Goal: Transaction & Acquisition: Book appointment/travel/reservation

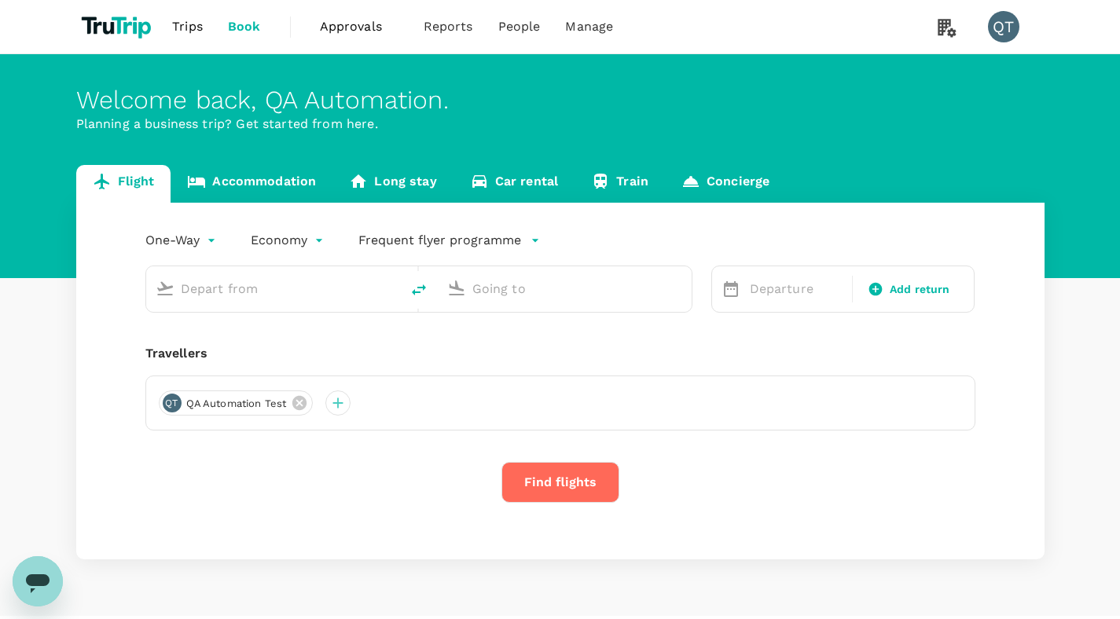
type input "roundtrip"
type input "Ngurah Rai Intl (DPS)"
type input "Adi Soemarmo Intl (SOC)"
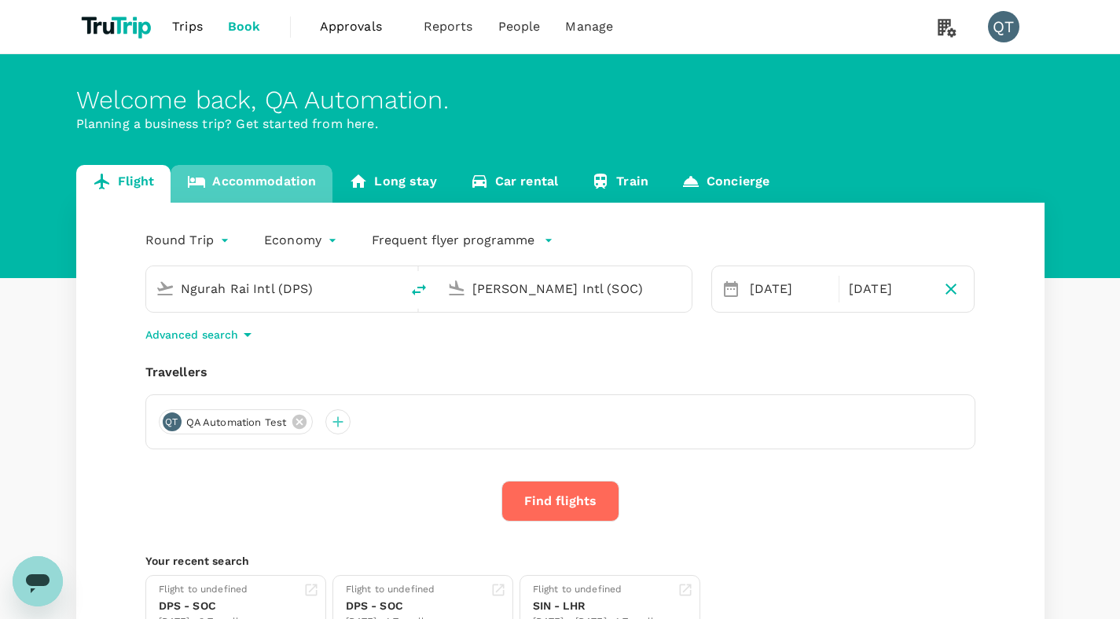
click at [286, 187] on link "Accommodation" at bounding box center [252, 184] width 162 height 38
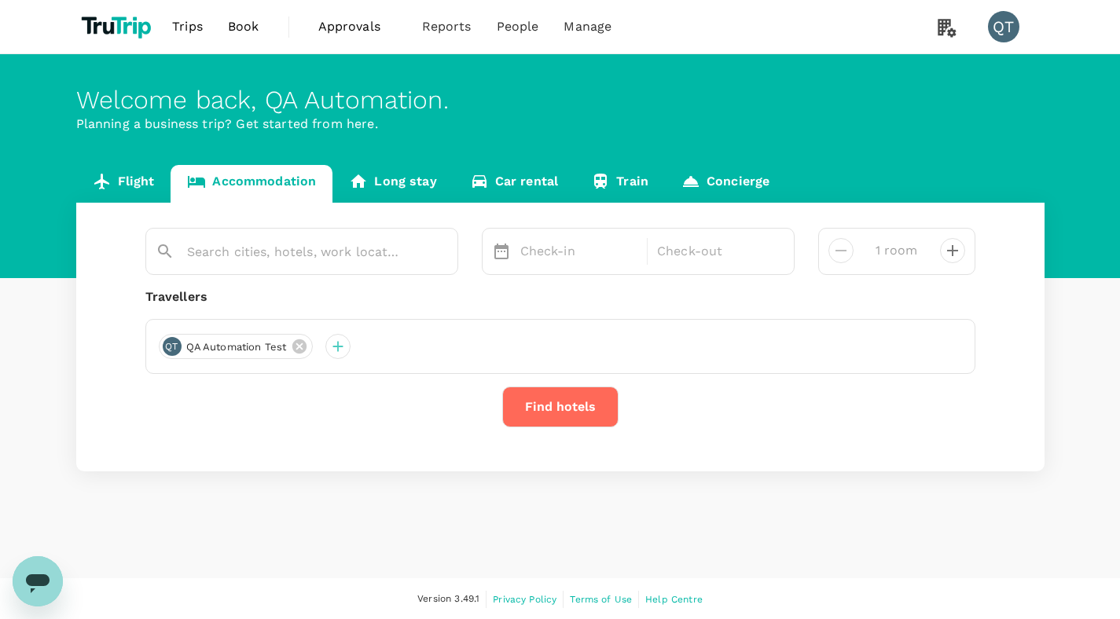
type input "3 rooms"
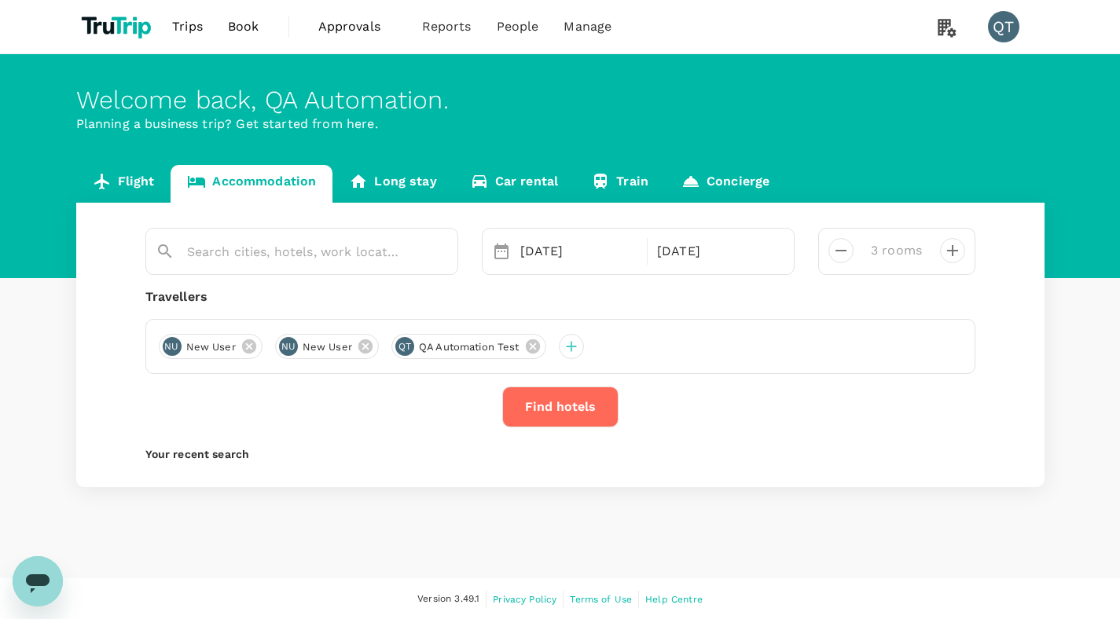
click at [255, 27] on span "Book" at bounding box center [243, 26] width 31 height 19
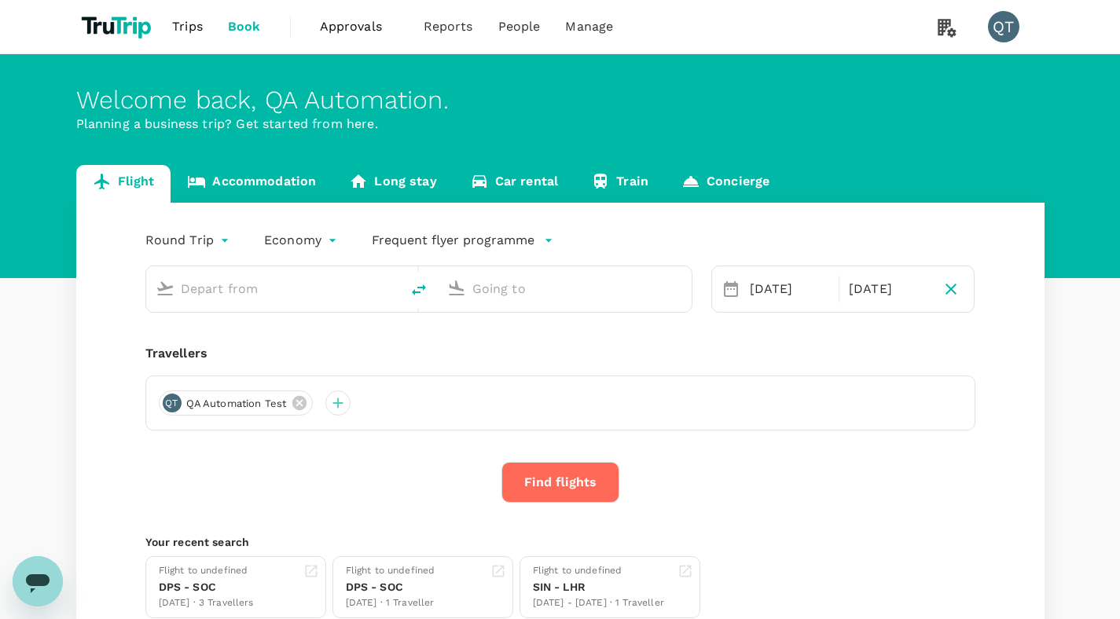
type input "Ngurah Rai Intl (DPS)"
type input "[PERSON_NAME] Intl (SOC)"
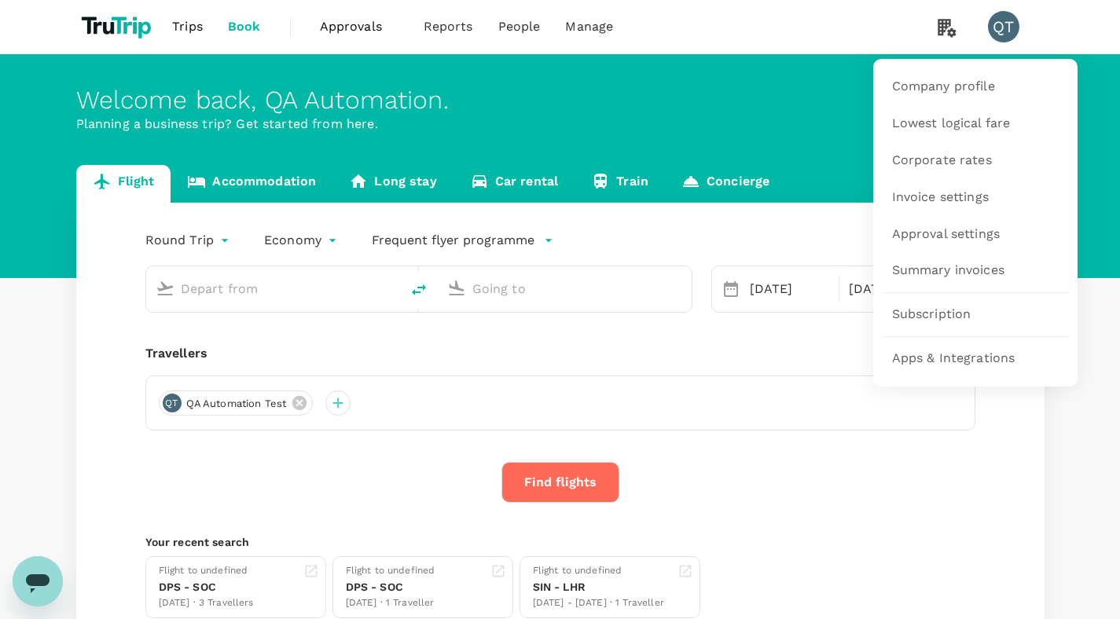
type input "Ngurah Rai Intl (DPS)"
type input "[PERSON_NAME] Intl (SOC)"
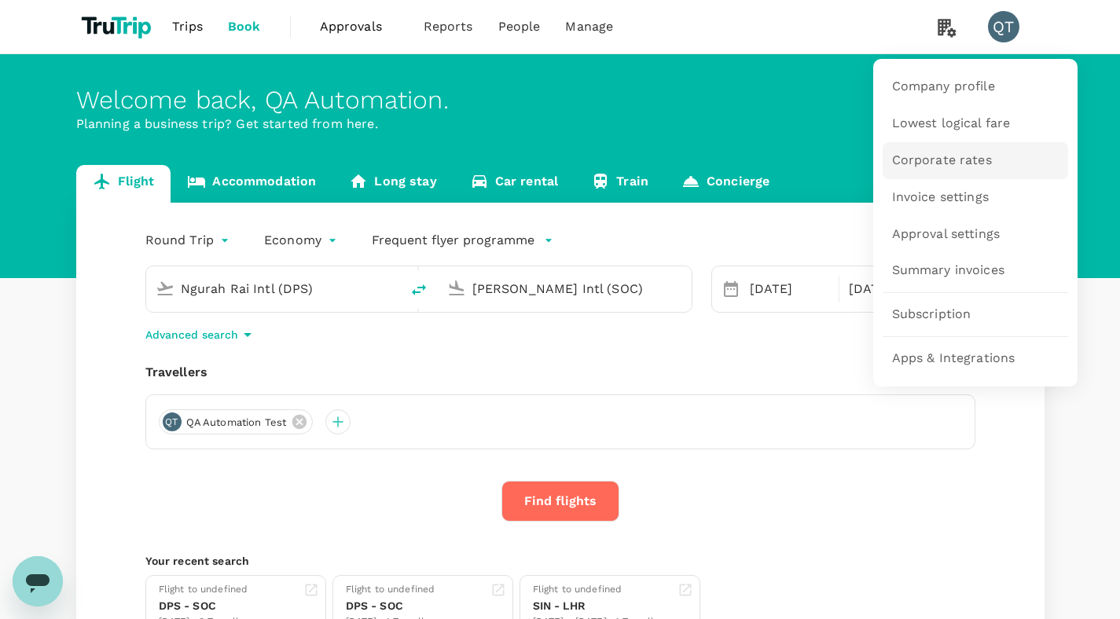
click at [969, 149] on link "Corporate rates" at bounding box center [975, 160] width 185 height 37
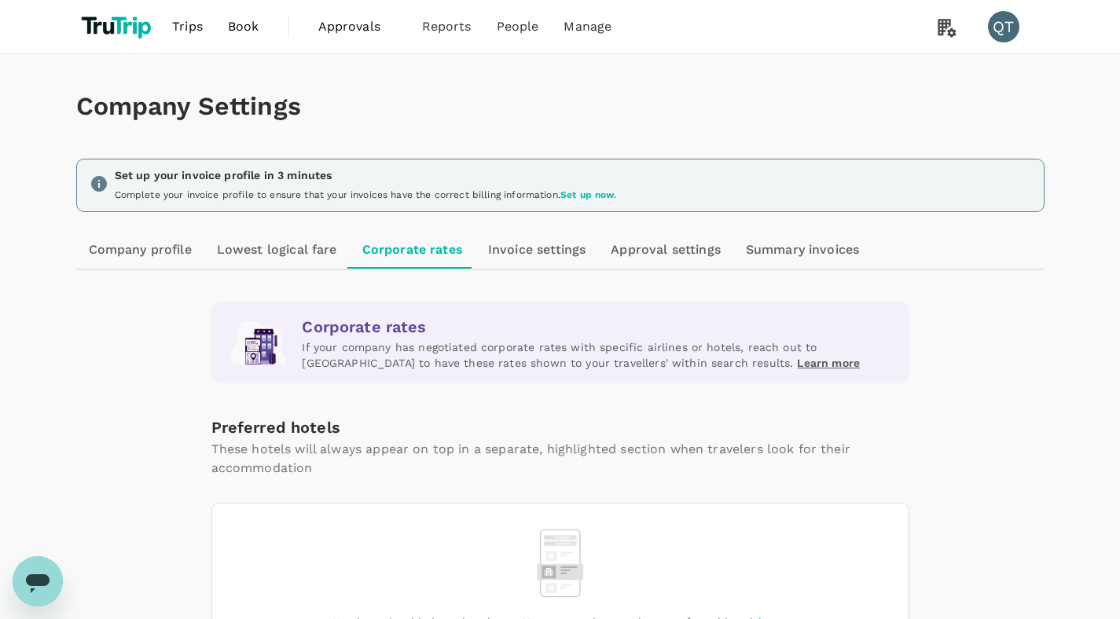
scroll to position [108, 0]
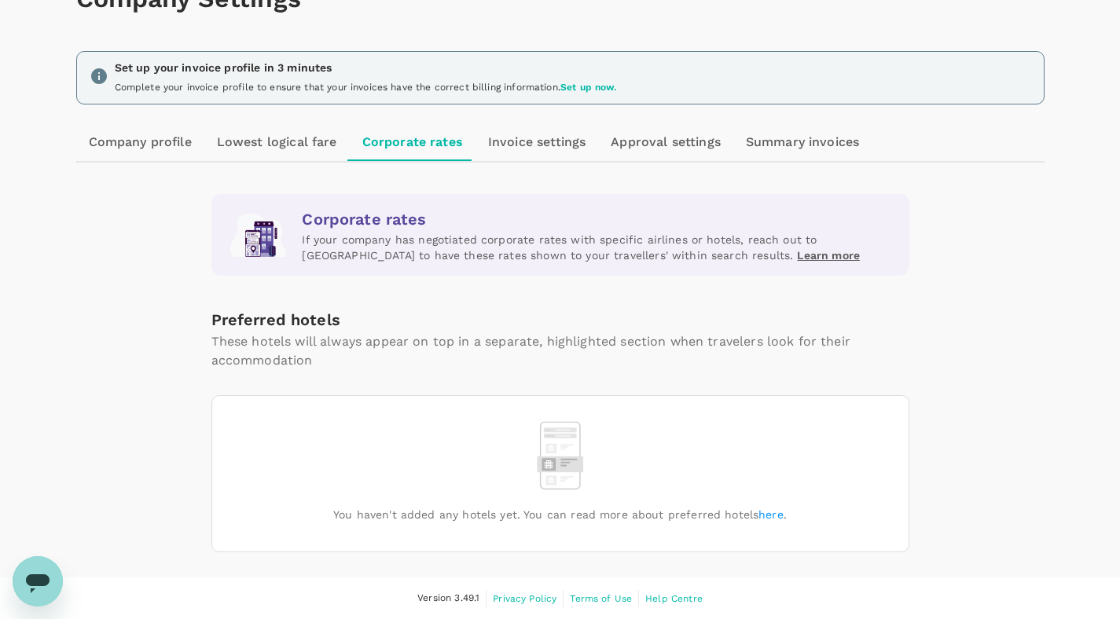
click at [770, 512] on link "here" at bounding box center [770, 514] width 25 height 13
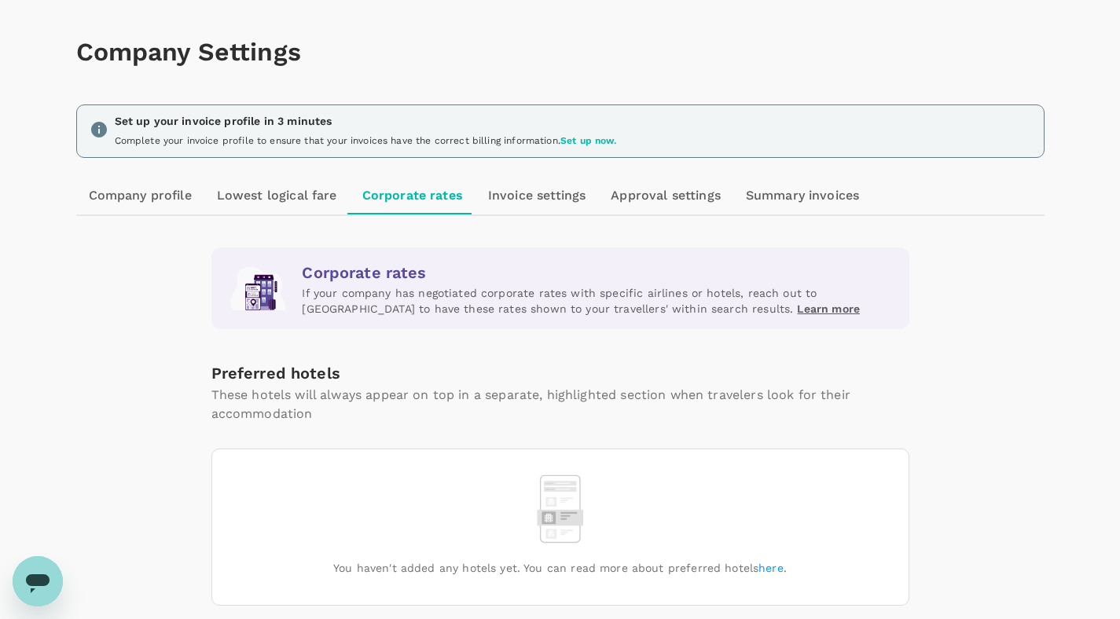
scroll to position [0, 0]
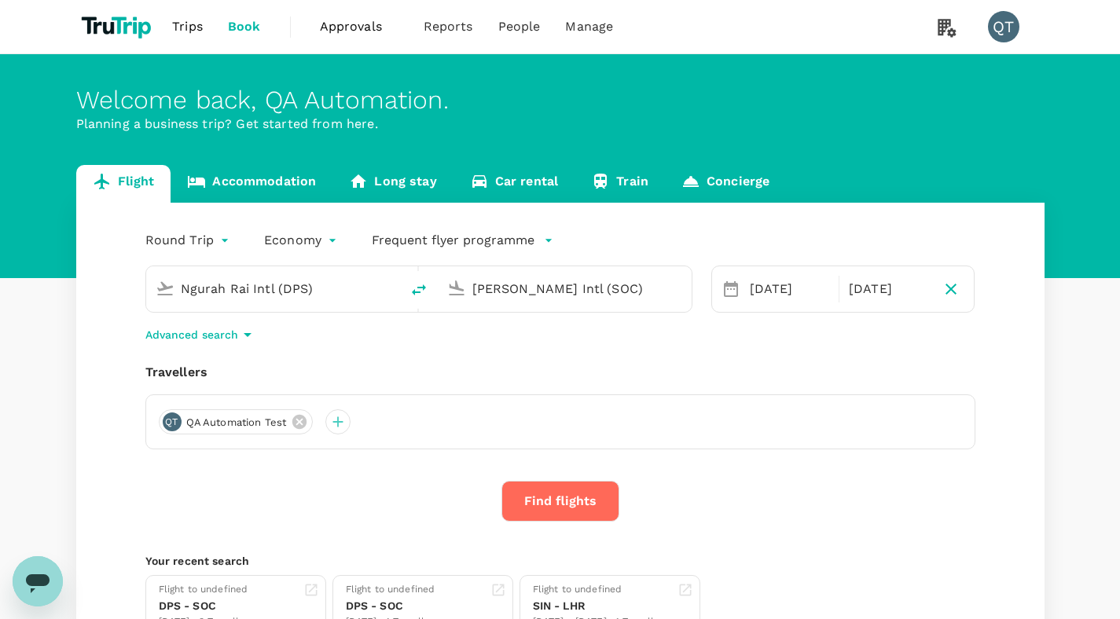
click at [291, 176] on link "Accommodation" at bounding box center [252, 184] width 162 height 38
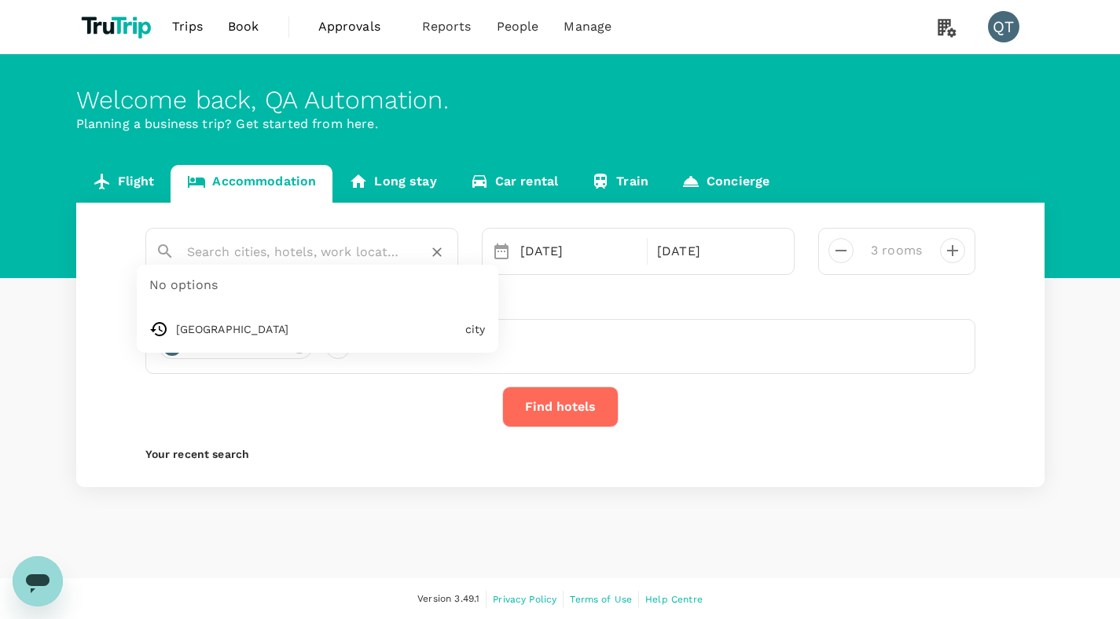
click at [364, 263] on input "text" at bounding box center [295, 252] width 217 height 24
click at [332, 268] on div at bounding box center [301, 251] width 313 height 47
click at [332, 259] on input "text" at bounding box center [295, 252] width 217 height 24
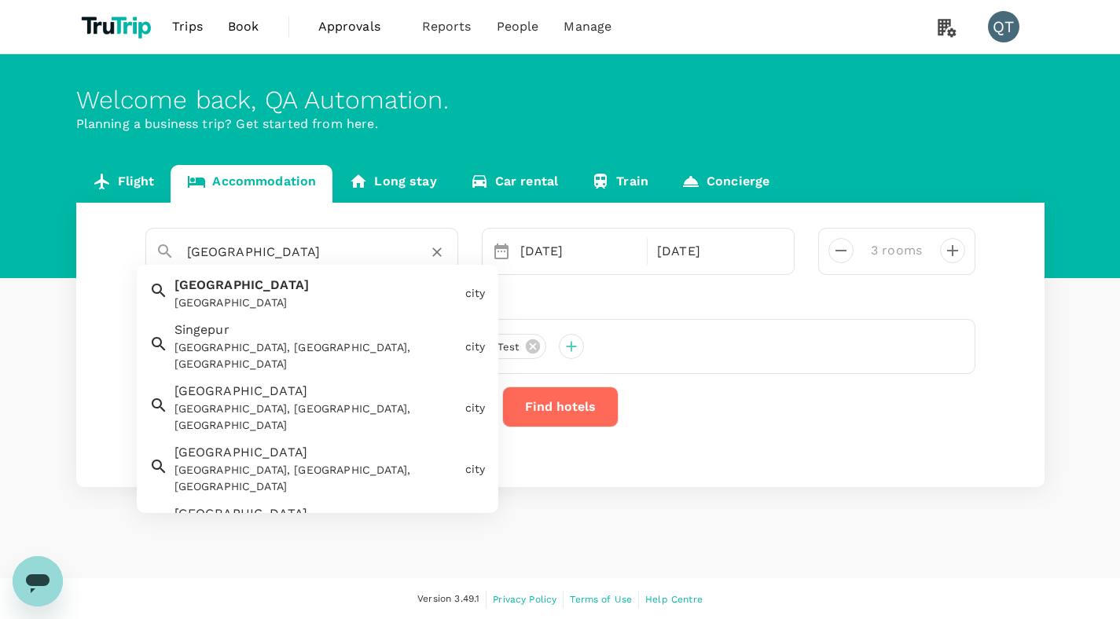
click at [349, 290] on div "Singapore Singapore" at bounding box center [313, 291] width 291 height 42
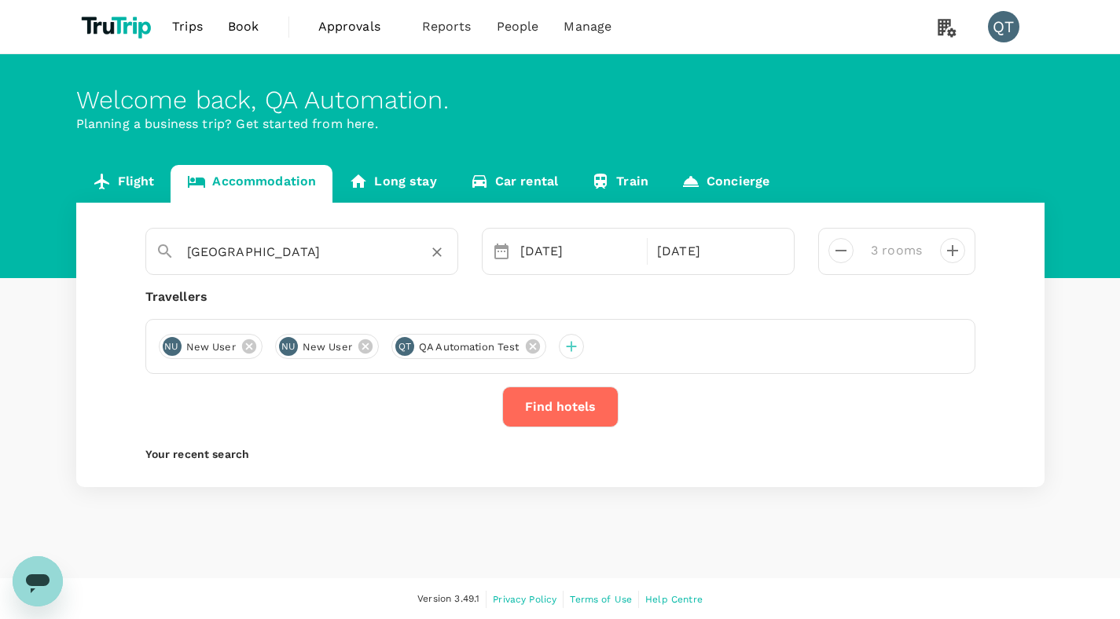
type input "[GEOGRAPHIC_DATA]"
click at [572, 408] on button "Find hotels" at bounding box center [560, 407] width 116 height 41
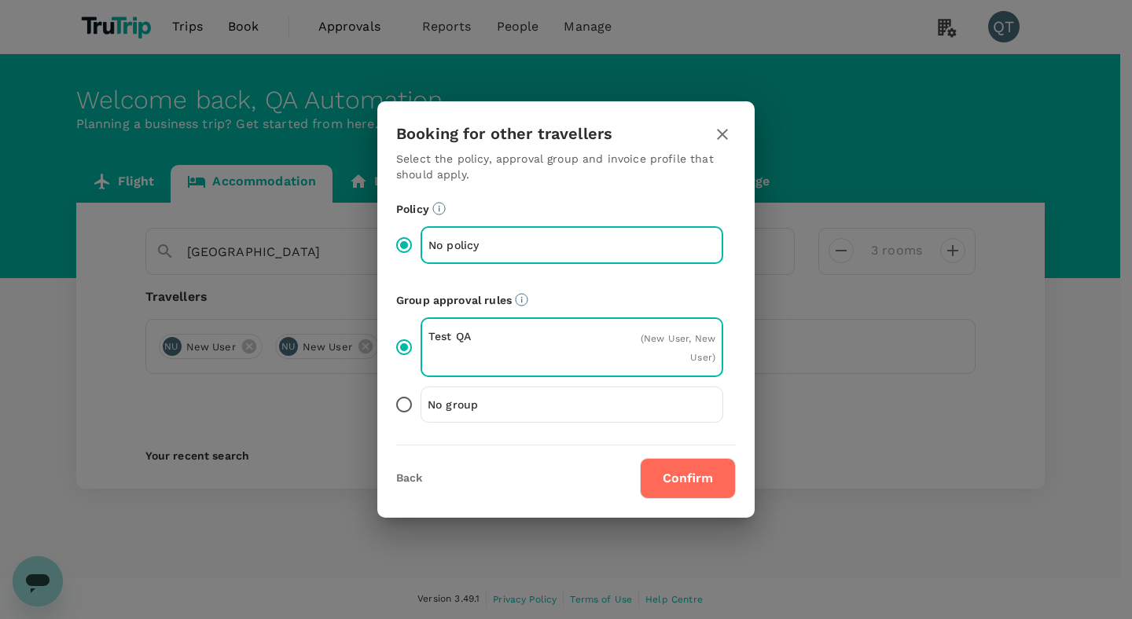
click at [718, 472] on button "Confirm" at bounding box center [688, 478] width 96 height 41
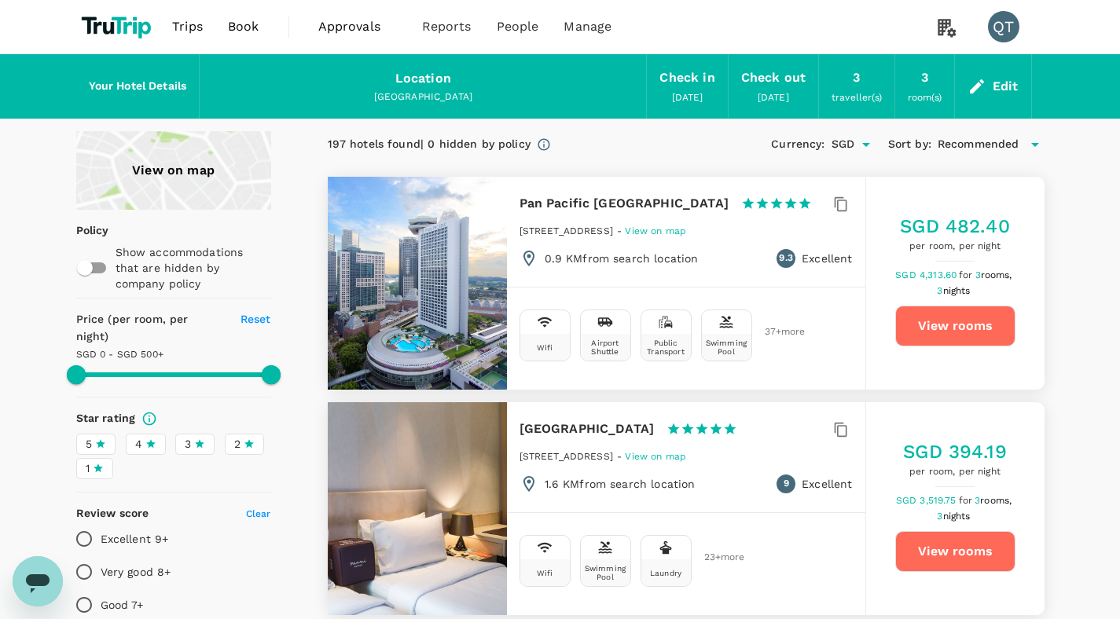
click at [691, 208] on div "Pan Pacific Singapore 1 Star 2 Stars 3 Stars 4 Stars 5 Stars" at bounding box center [665, 204] width 292 height 22
click at [622, 201] on h6 "Pan Pacific [GEOGRAPHIC_DATA]" at bounding box center [623, 204] width 209 height 22
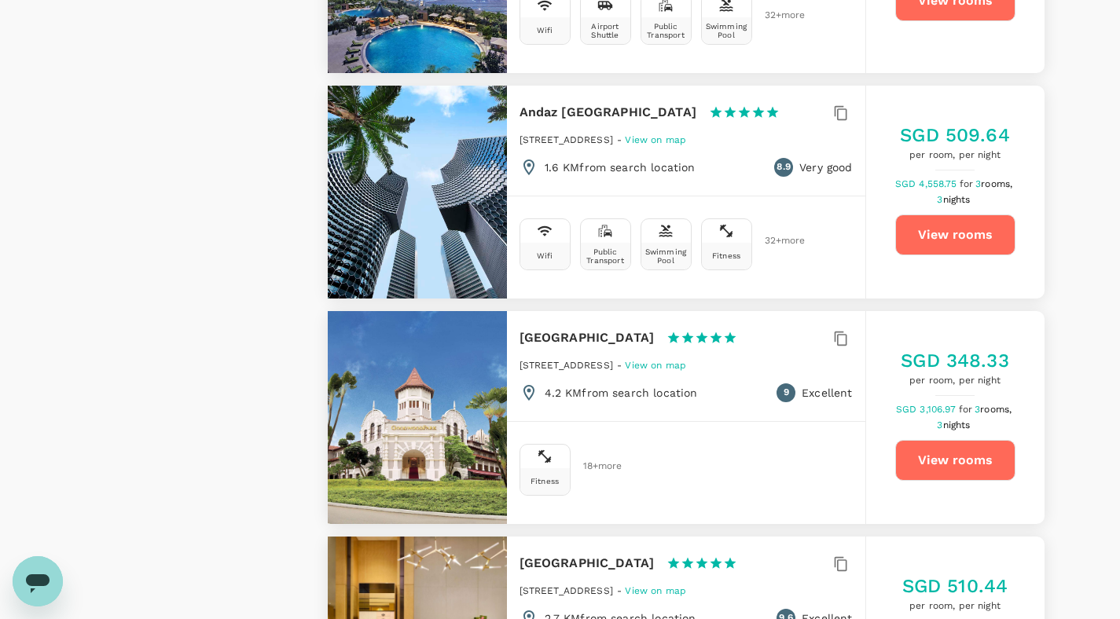
scroll to position [2288, 0]
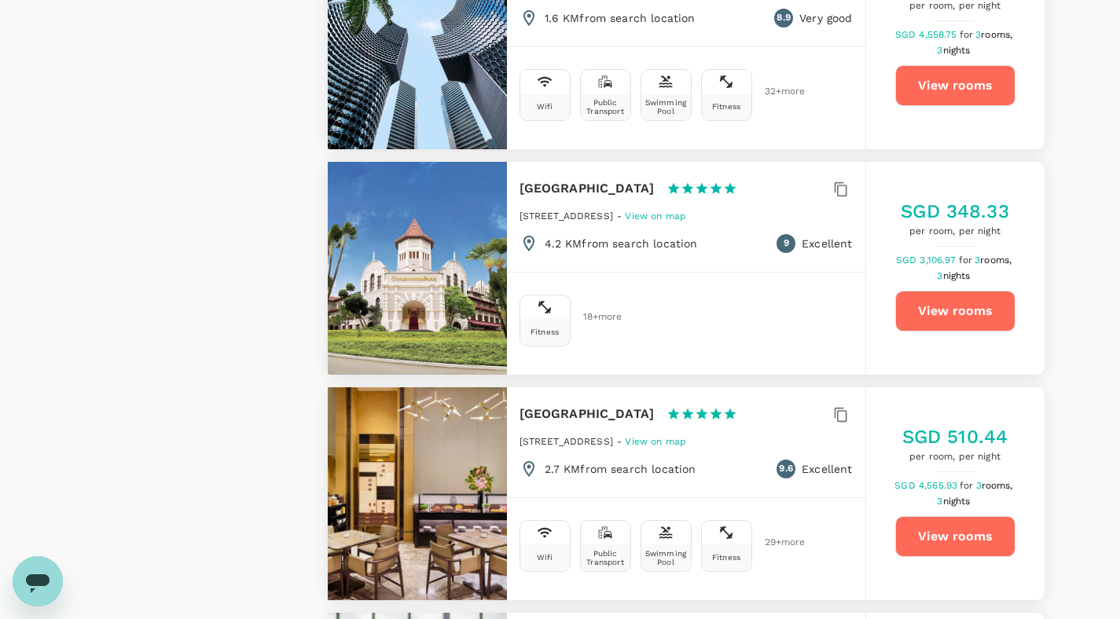
click at [950, 523] on button "View rooms" at bounding box center [955, 536] width 120 height 41
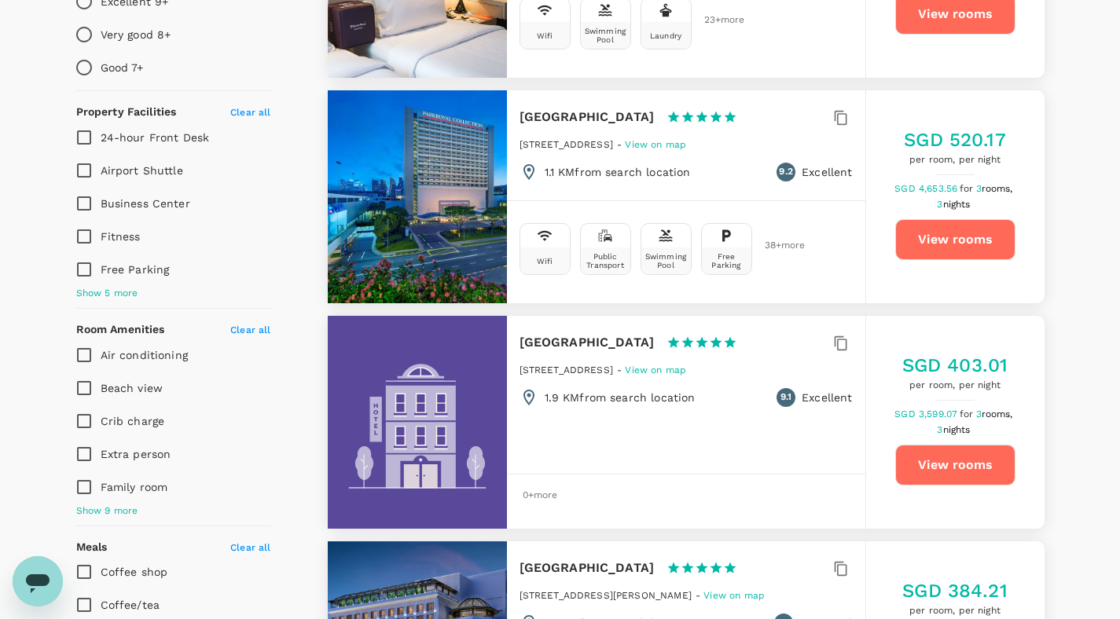
scroll to position [0, 0]
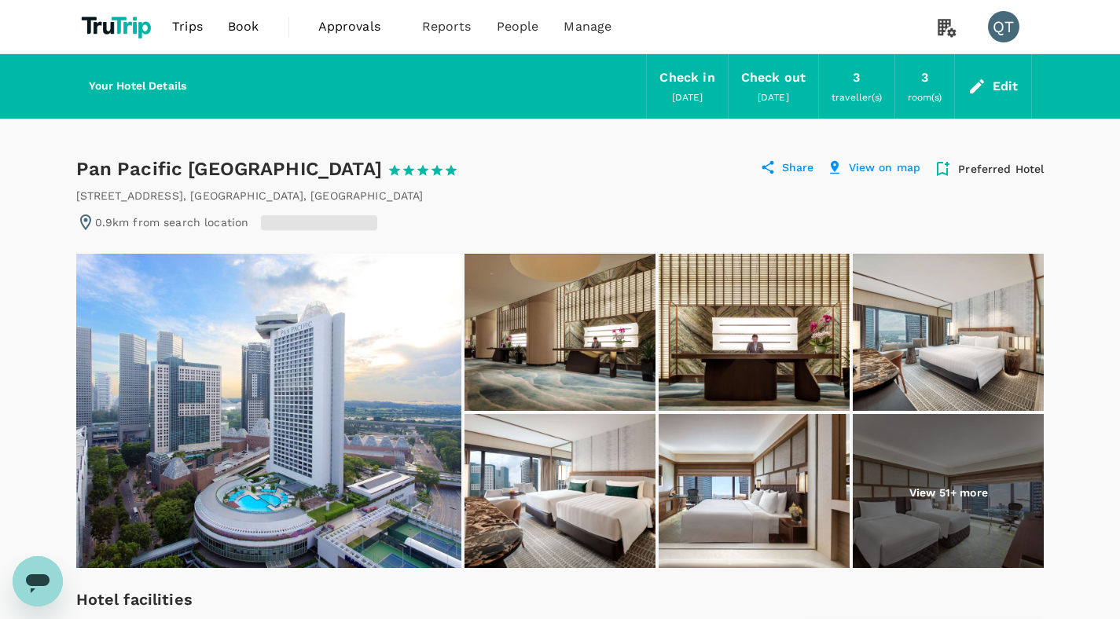
click at [1018, 171] on p "Preferred Hotel" at bounding box center [1001, 169] width 86 height 16
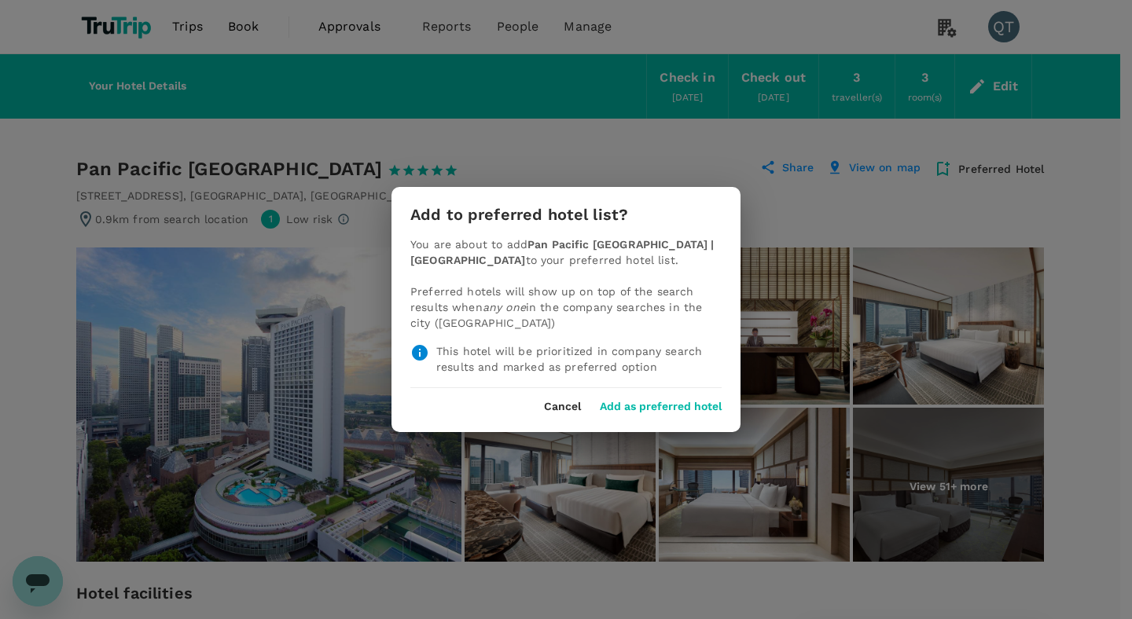
click at [682, 413] on div "Add to preferred hotel list? You are about to add Pan Pacific Singapore | Singa…" at bounding box center [565, 309] width 349 height 245
click at [678, 405] on button "Add as preferred hotel" at bounding box center [661, 407] width 122 height 13
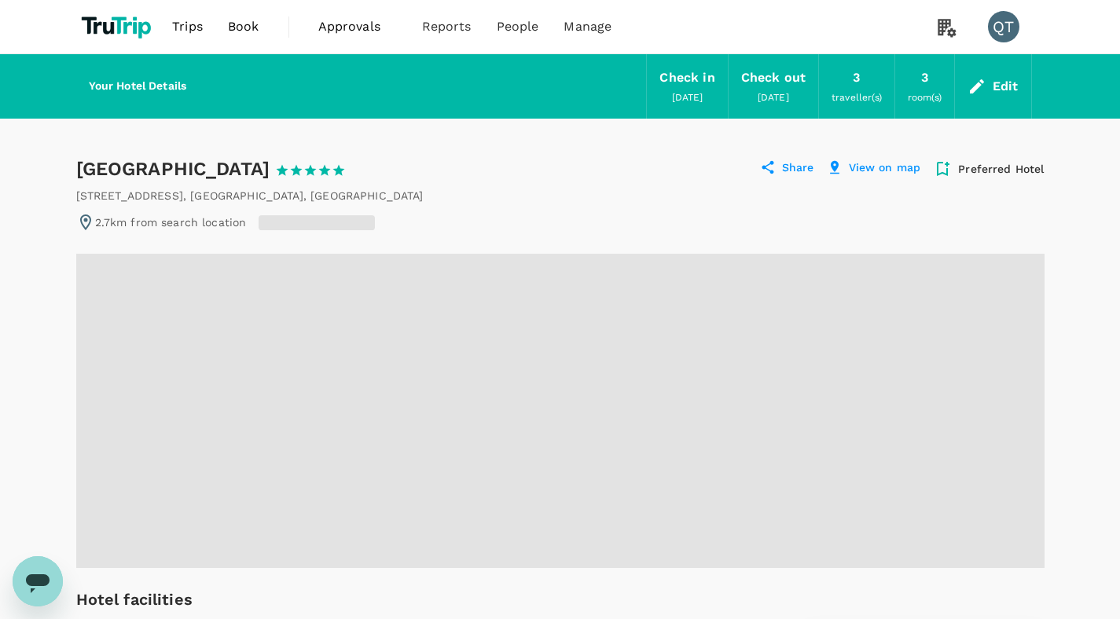
click at [975, 170] on p "Preferred Hotel" at bounding box center [1001, 169] width 86 height 16
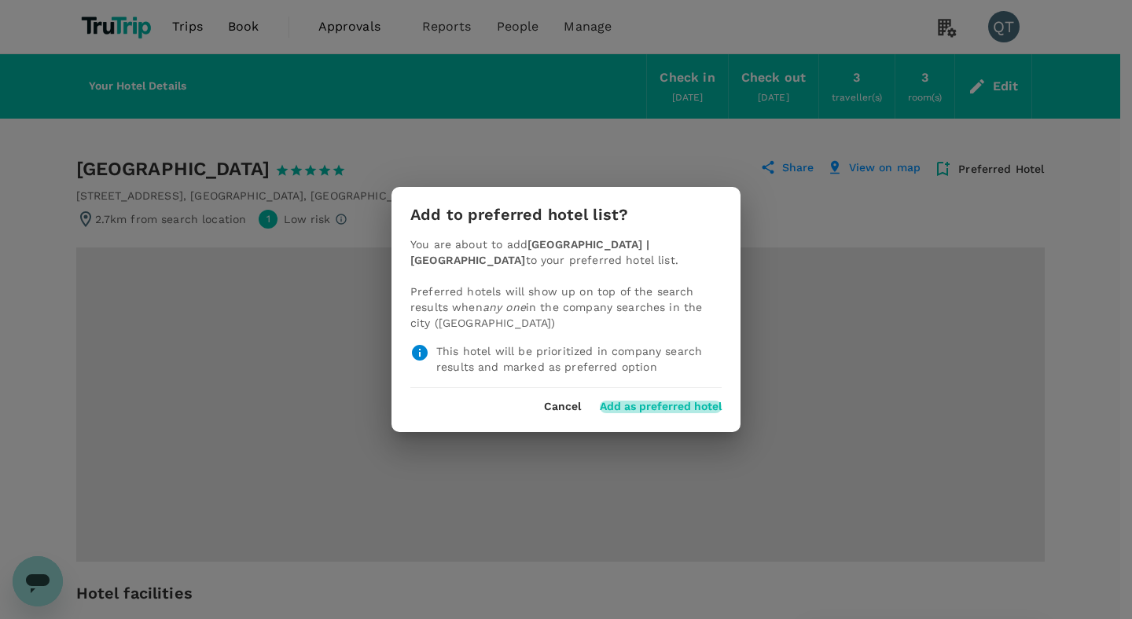
click at [645, 412] on button "Add as preferred hotel" at bounding box center [661, 407] width 122 height 13
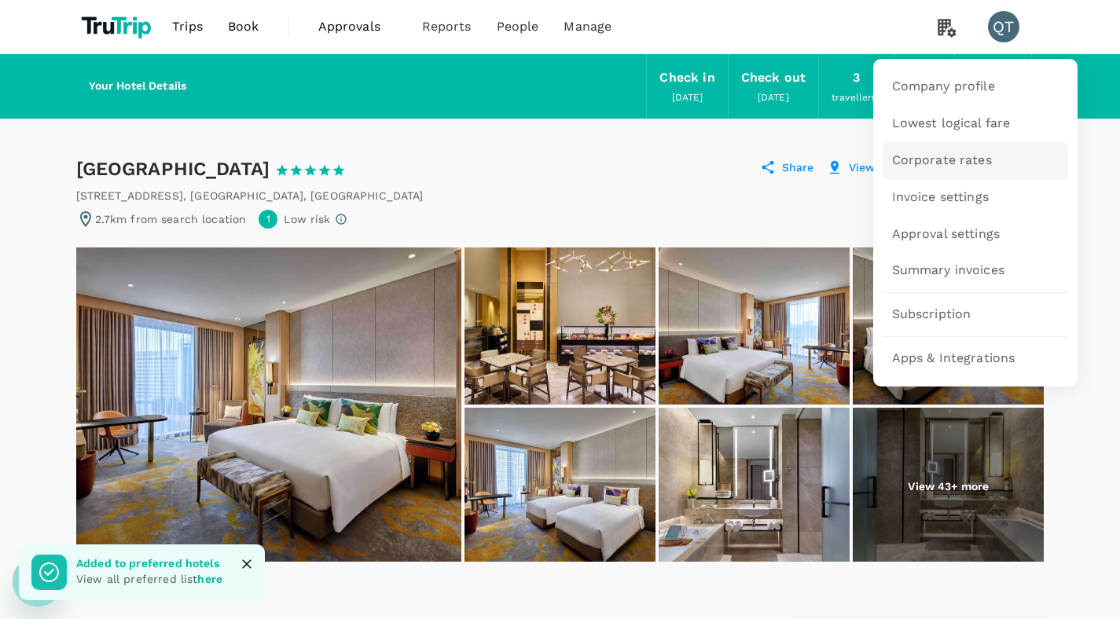
click at [962, 164] on span "Corporate rates" at bounding box center [942, 161] width 100 height 18
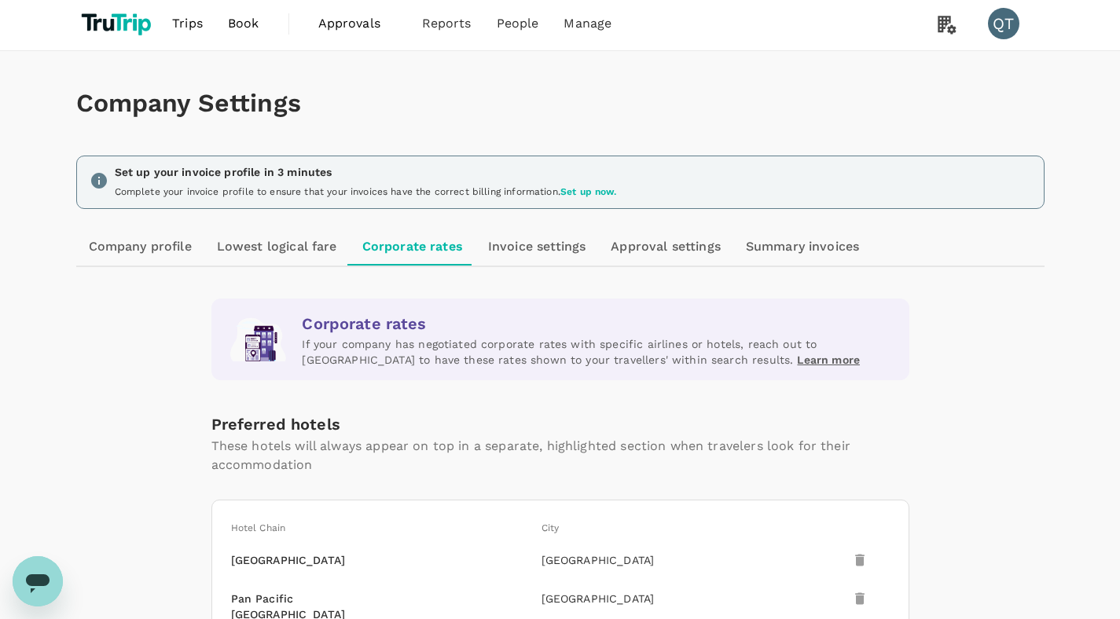
scroll to position [95, 0]
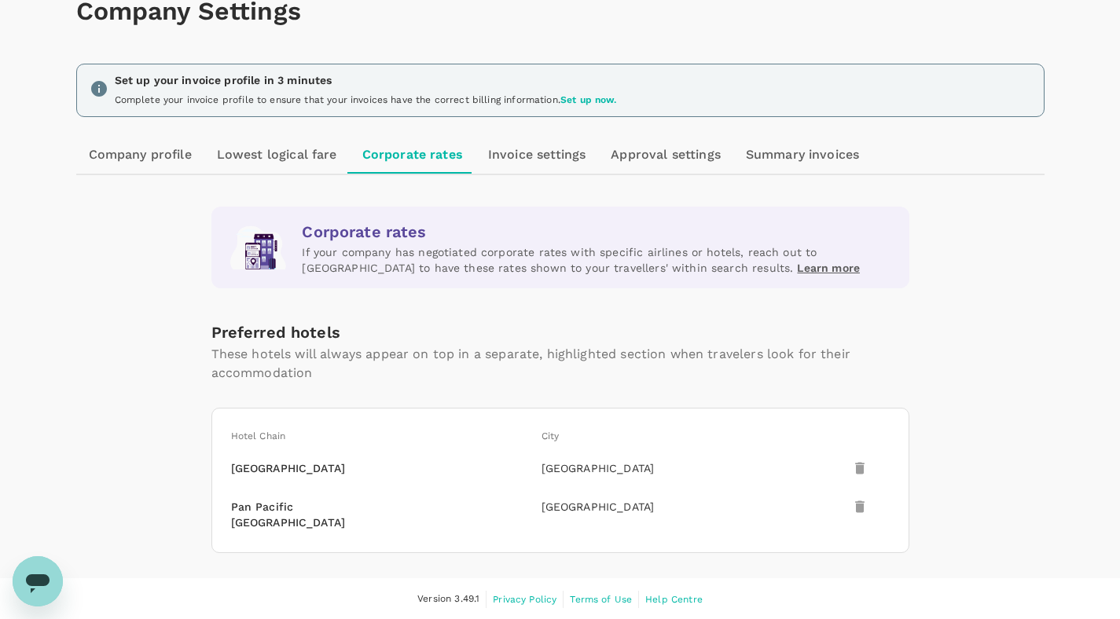
click at [312, 371] on p "These hotels will always appear on top in a separate, highlighted section when …" at bounding box center [560, 364] width 698 height 38
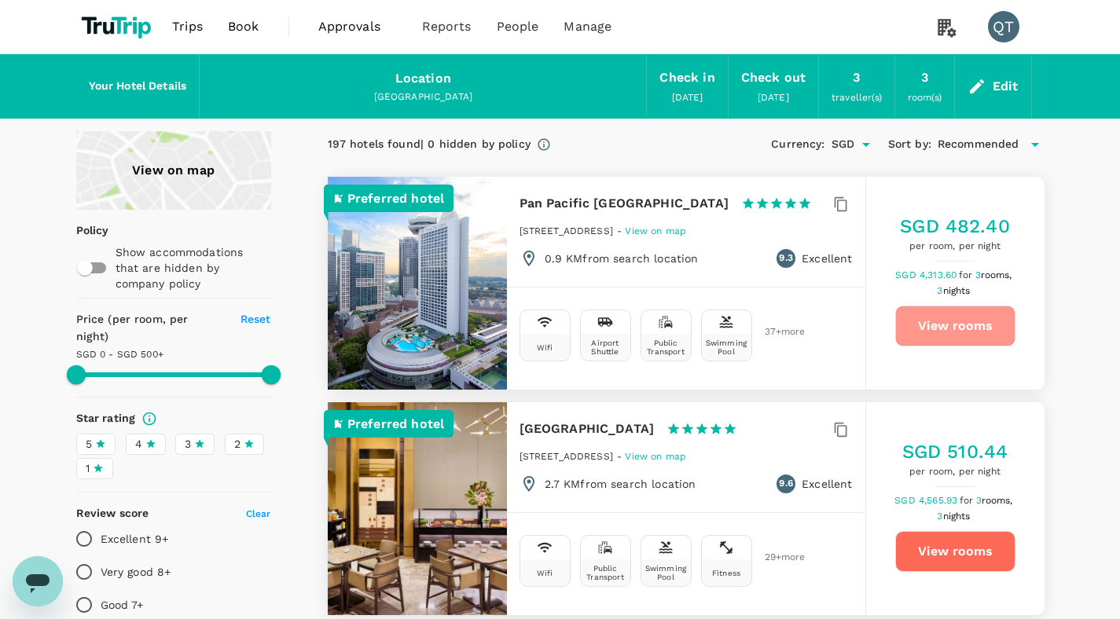
click at [933, 326] on button "View rooms" at bounding box center [955, 326] width 120 height 41
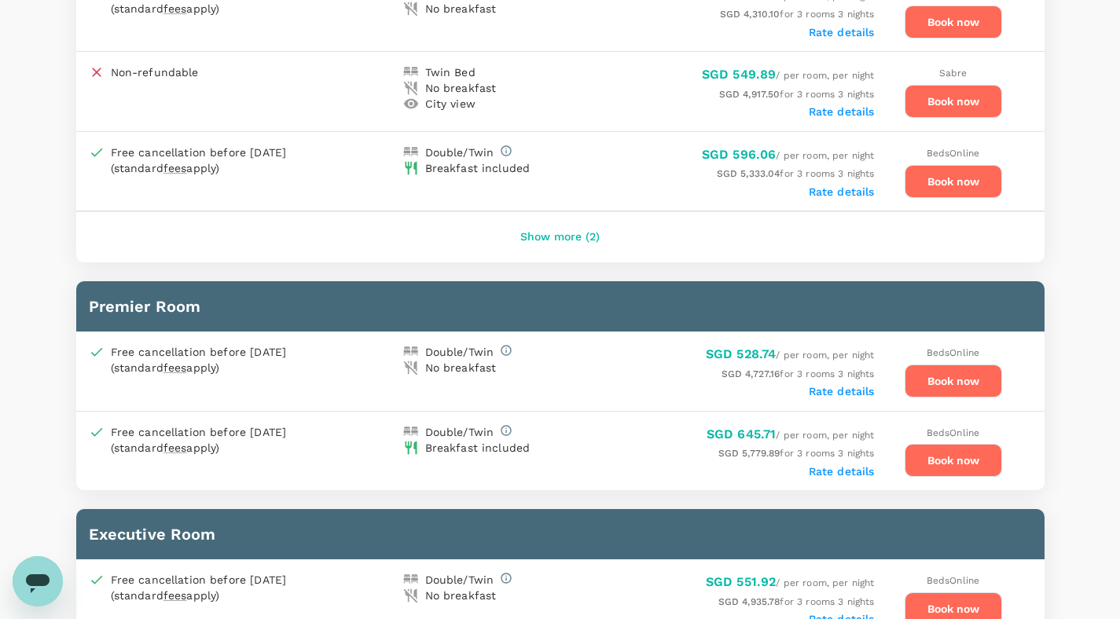
scroll to position [624, 0]
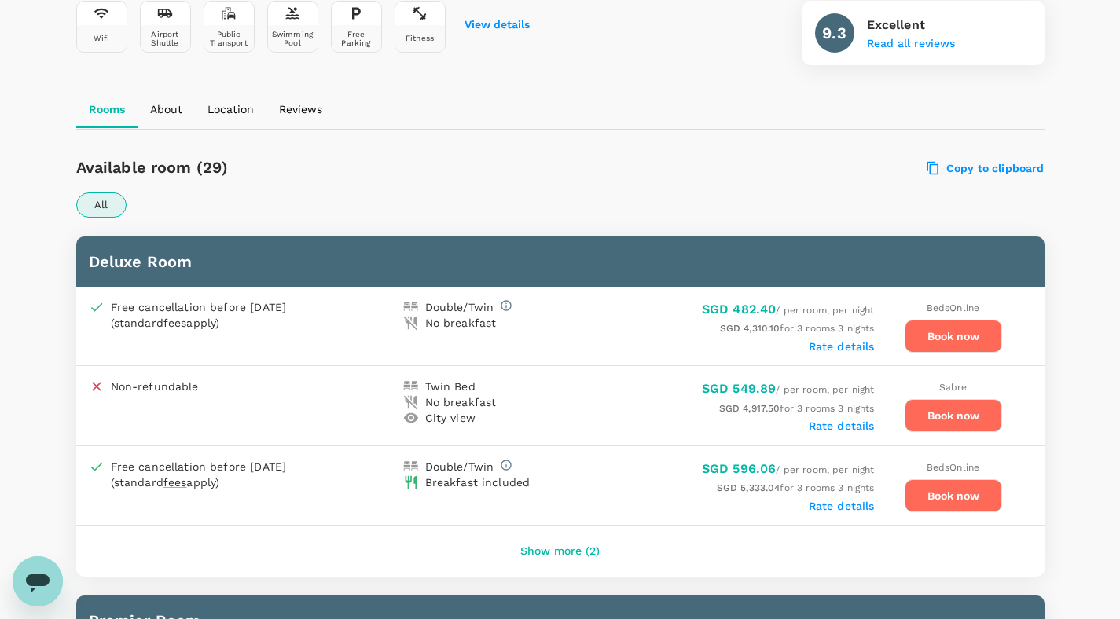
drag, startPoint x: 90, startPoint y: 179, endPoint x: 159, endPoint y: 194, distance: 70.8
drag, startPoint x: 127, startPoint y: 203, endPoint x: 105, endPoint y: 200, distance: 21.5
click at [105, 200] on div "All" at bounding box center [560, 205] width 968 height 25
